Goal: Transaction & Acquisition: Purchase product/service

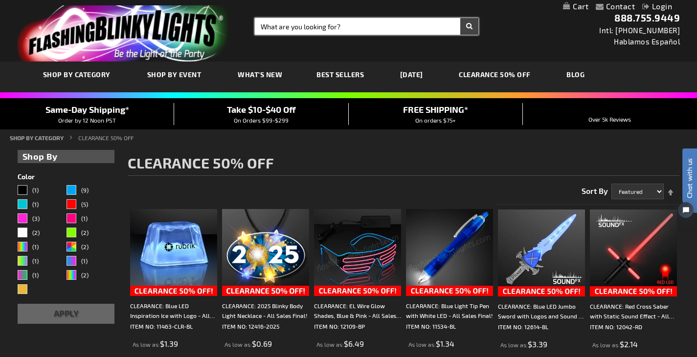
click at [345, 25] on input "Search" at bounding box center [366, 26] width 223 height 17
type input "light up foam batons"
click at [460, 18] on button "Search" at bounding box center [469, 26] width 18 height 17
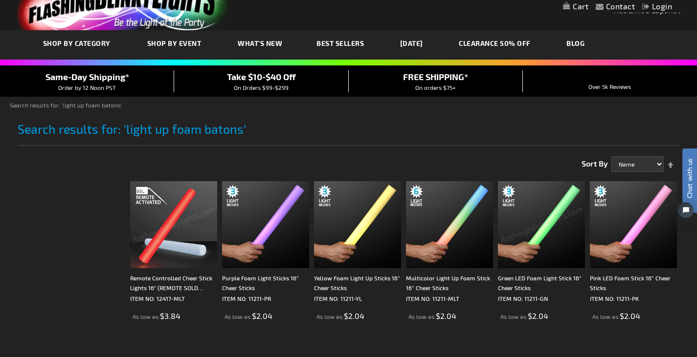
scroll to position [49, 0]
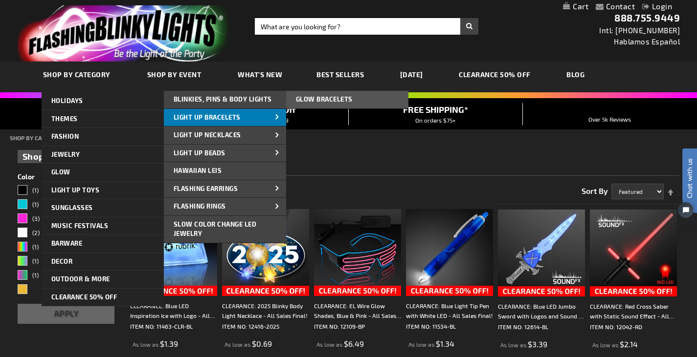
click at [219, 113] on span "Light Up Bracelets" at bounding box center [207, 117] width 67 height 8
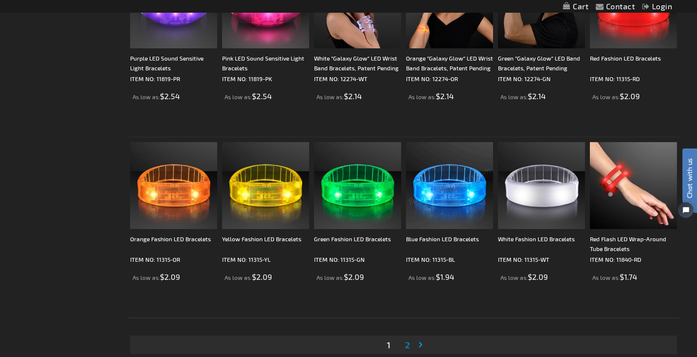
scroll to position [1712, 0]
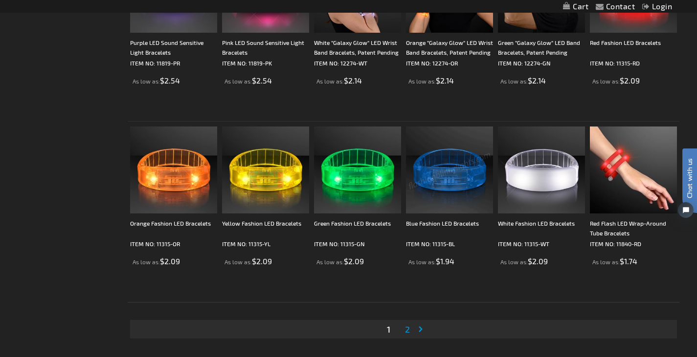
click at [405, 328] on span "2" at bounding box center [407, 329] width 5 height 11
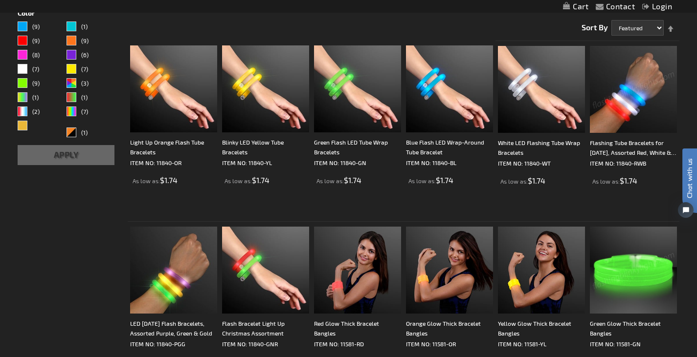
scroll to position [147, 0]
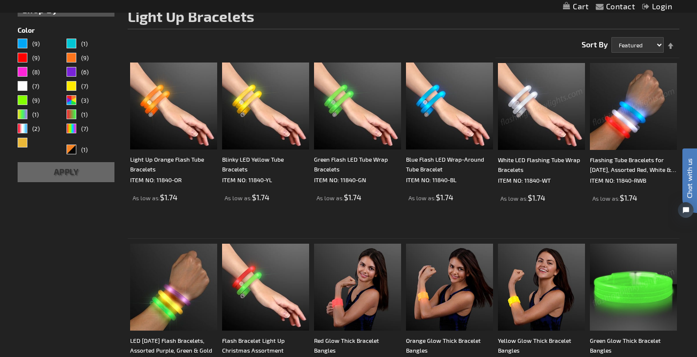
click at [512, 133] on img at bounding box center [541, 106] width 87 height 87
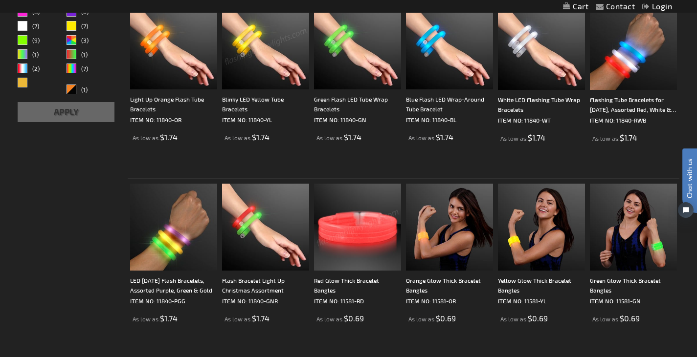
scroll to position [87, 0]
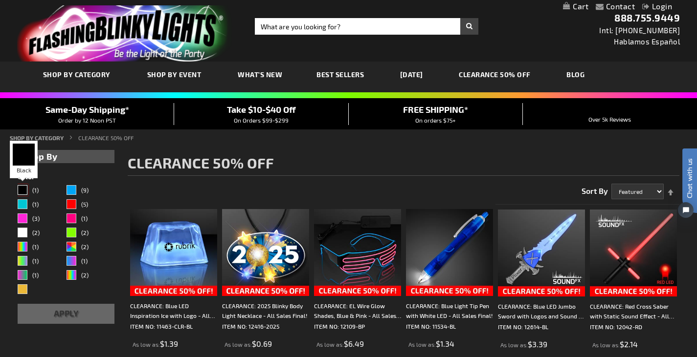
click at [25, 189] on div "Black" at bounding box center [23, 190] width 10 height 10
click at [21, 190] on div "Black" at bounding box center [23, 190] width 10 height 10
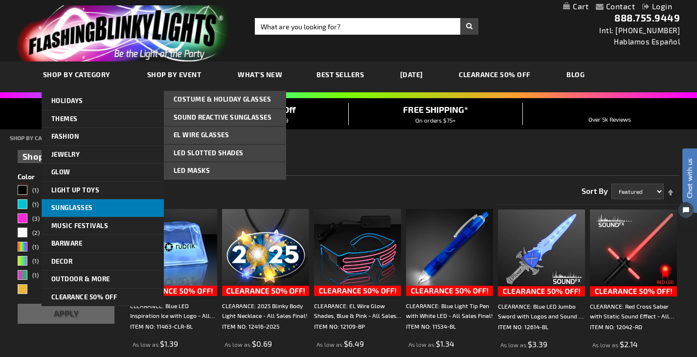
click at [94, 205] on link "Sunglasses" at bounding box center [103, 209] width 122 height 18
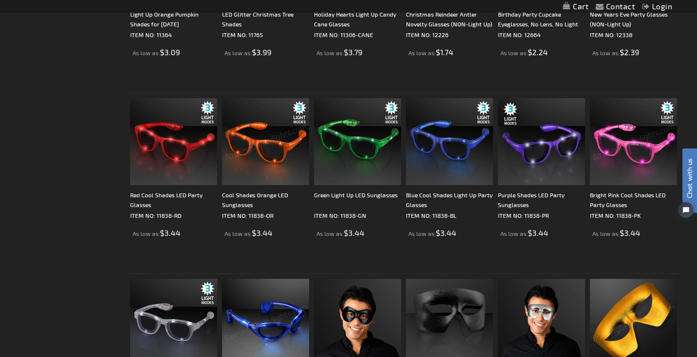
scroll to position [1467, 0]
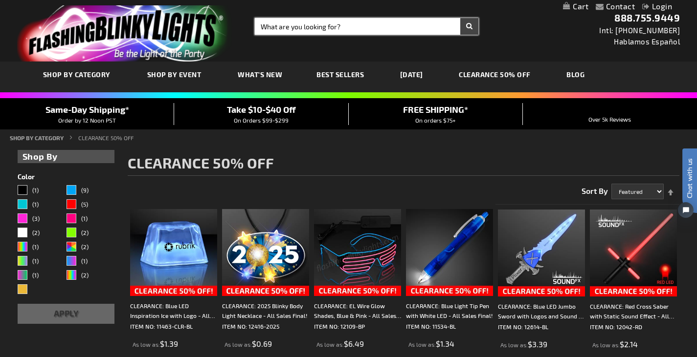
click at [329, 21] on input "Search" at bounding box center [366, 26] width 223 height 17
type input "black light up jewelry"
click at [460, 18] on button "Search" at bounding box center [469, 26] width 18 height 17
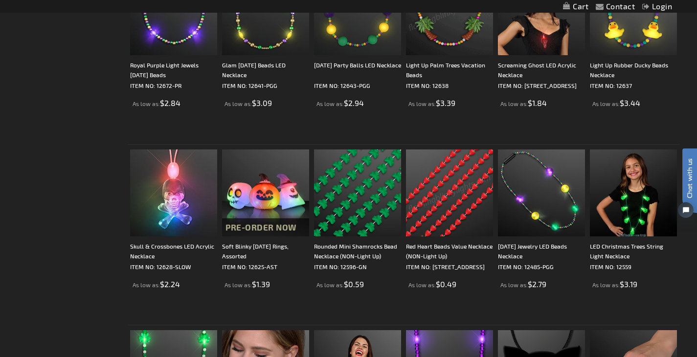
scroll to position [489, 0]
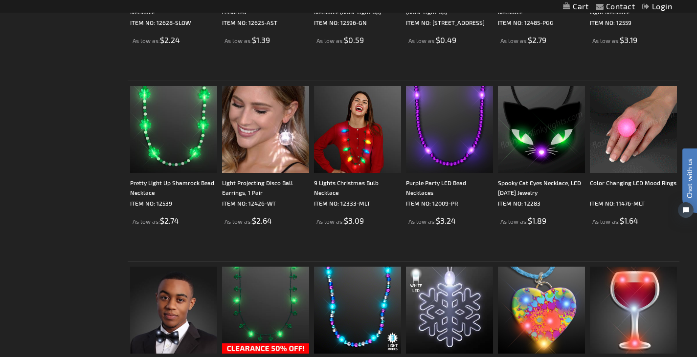
click at [654, 130] on img at bounding box center [633, 129] width 87 height 87
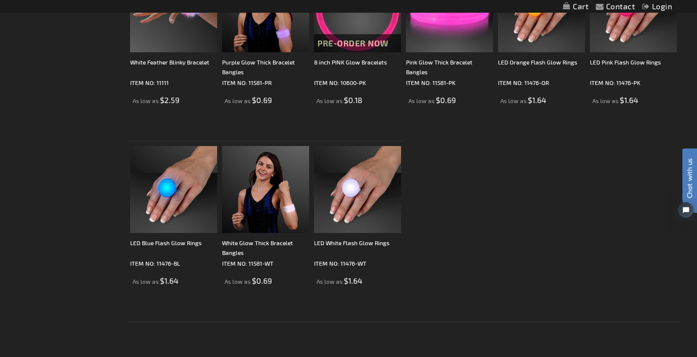
scroll to position [1516, 0]
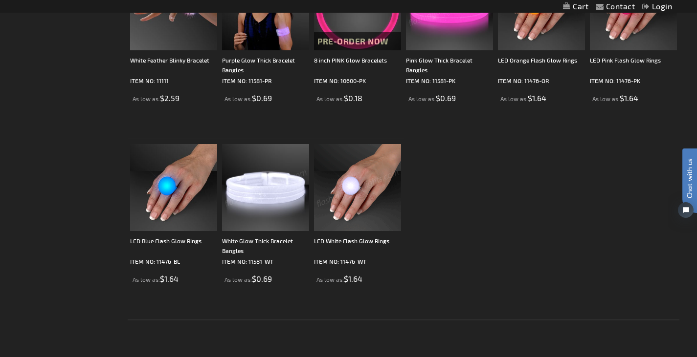
click at [245, 189] on img at bounding box center [265, 187] width 87 height 87
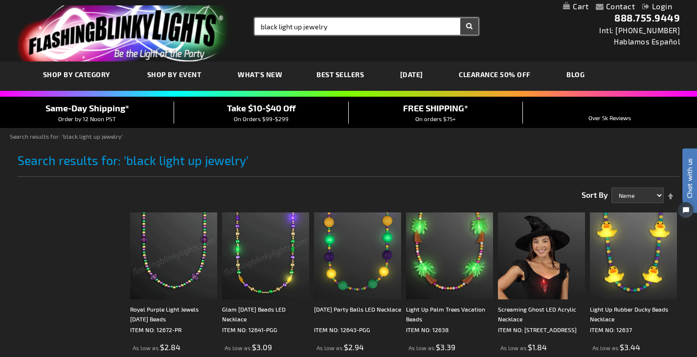
click at [328, 25] on input "black light up jewelry" at bounding box center [366, 26] width 223 height 17
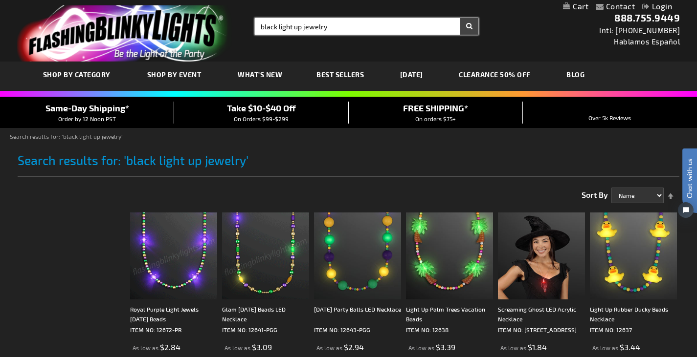
drag, startPoint x: 277, startPoint y: 26, endPoint x: 130, endPoint y: 19, distance: 147.8
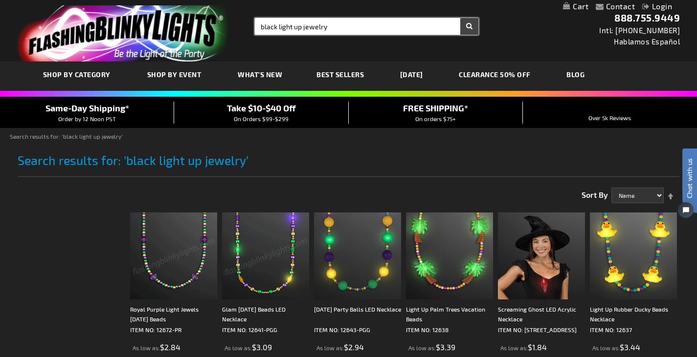
click at [130, 19] on div "Toggle Nav Search Search black light up jewelry × Search 888.755.9449 Intl: 818…" at bounding box center [348, 31] width 697 height 62
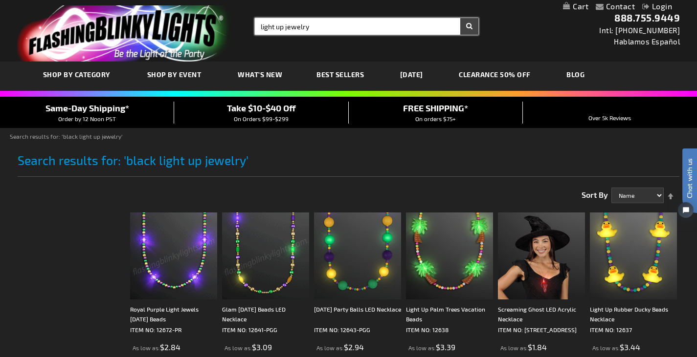
type input "light up jewelry"
click at [460, 18] on button "Search" at bounding box center [469, 26] width 18 height 17
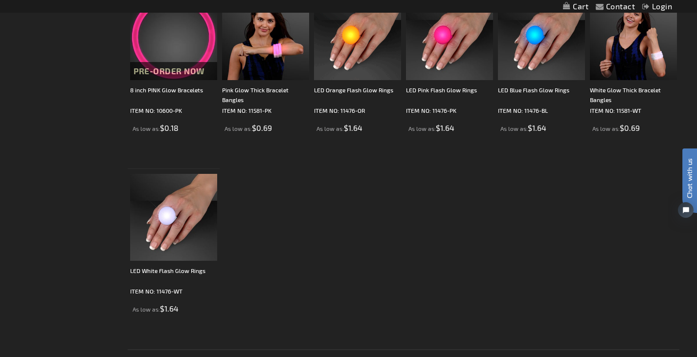
scroll to position [1663, 0]
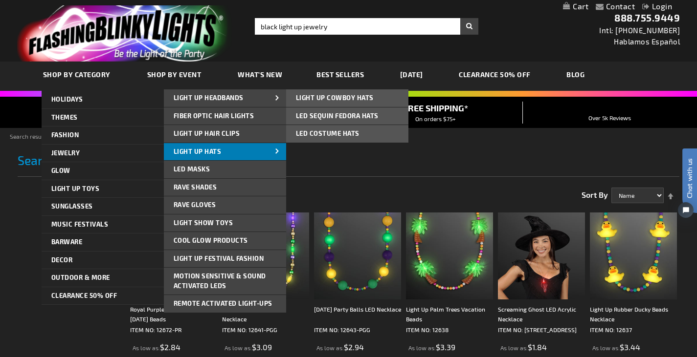
click at [200, 146] on link "Light Up Hats" at bounding box center [225, 152] width 122 height 18
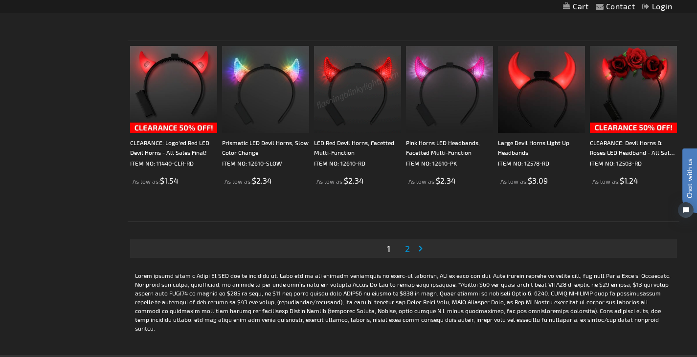
scroll to position [1809, 0]
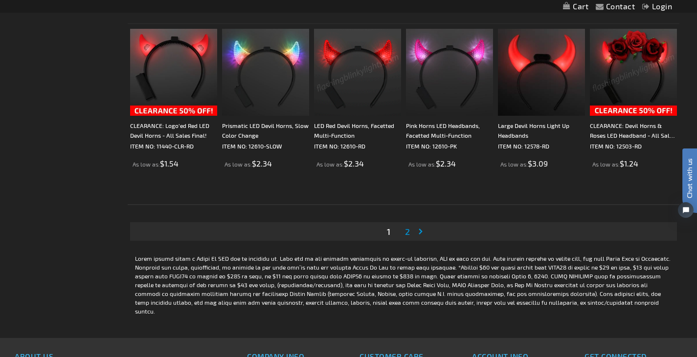
click at [607, 56] on img at bounding box center [633, 72] width 87 height 87
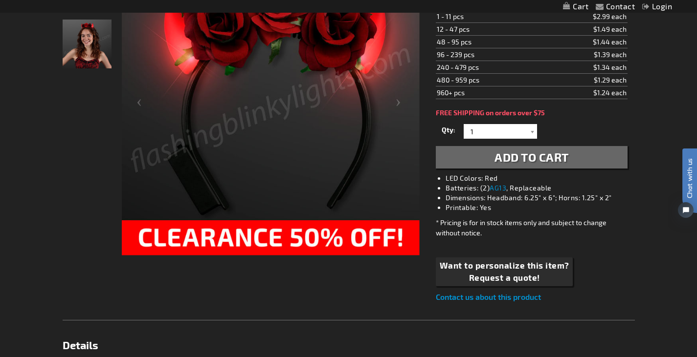
scroll to position [147, 0]
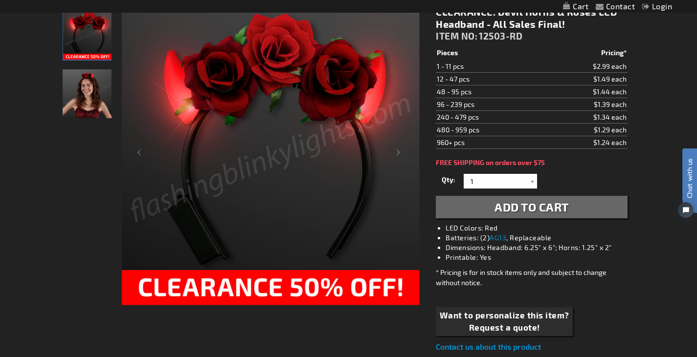
click at [100, 96] on img "Woman wearing Red Roses LED Devil Horns with Flowers" at bounding box center [87, 93] width 49 height 49
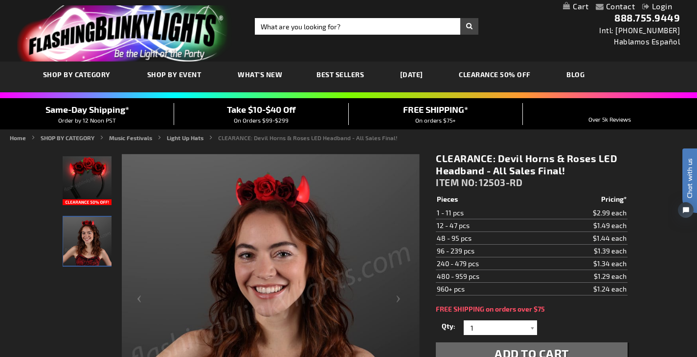
scroll to position [0, 0]
click at [74, 174] on img "Red Roses LED Devil Horns with Flowers" at bounding box center [87, 180] width 49 height 49
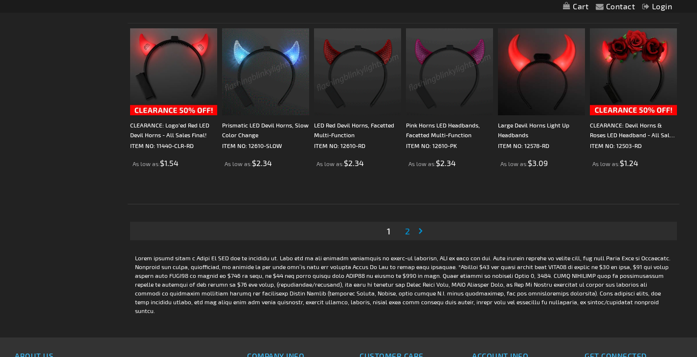
scroll to position [1809, 0]
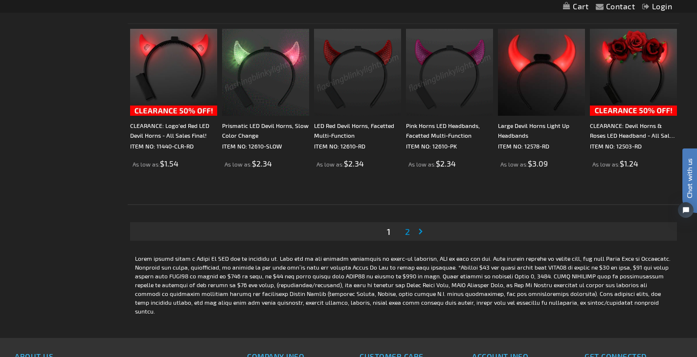
click at [405, 229] on span "2" at bounding box center [407, 231] width 5 height 11
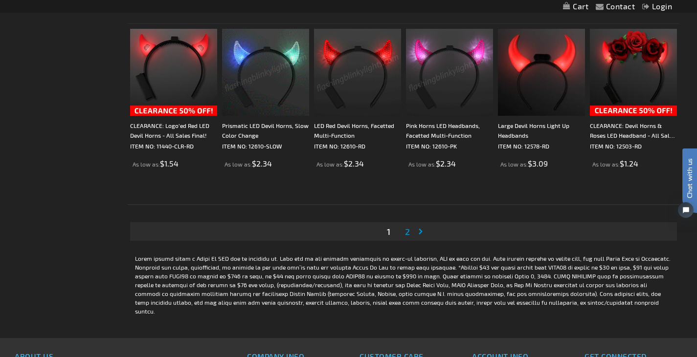
scroll to position [0, 0]
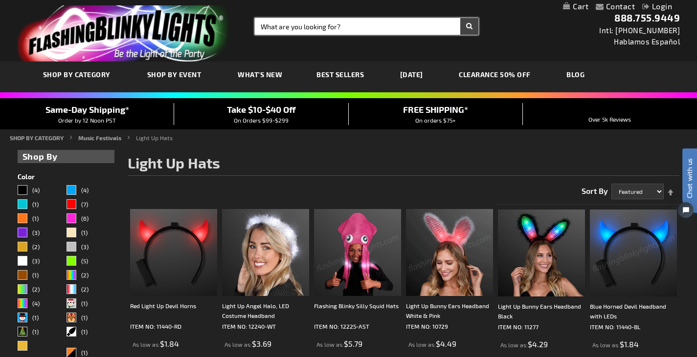
click at [369, 32] on input "Search" at bounding box center [366, 26] width 223 height 17
type input "james bond"
click at [460, 18] on button "Search" at bounding box center [469, 26] width 18 height 17
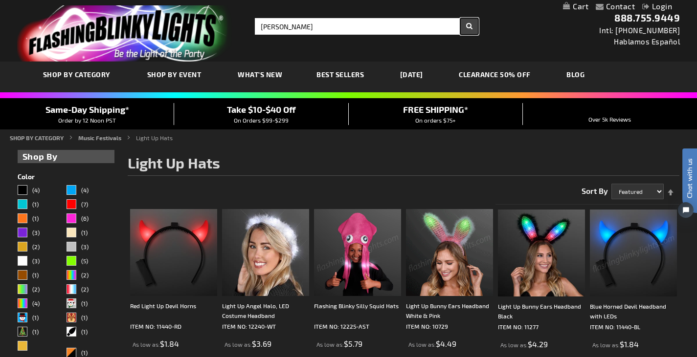
click at [471, 30] on button "Search" at bounding box center [469, 26] width 18 height 17
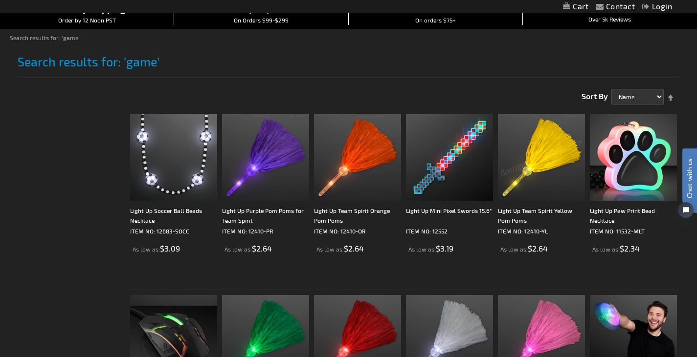
scroll to position [98, 0]
